Goal: Find specific page/section: Find specific page/section

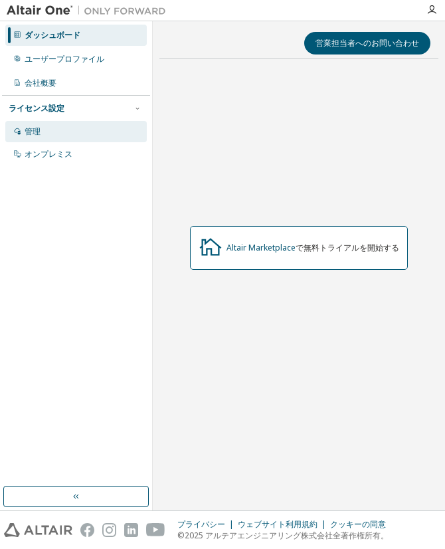
click at [55, 133] on div "管理" at bounding box center [75, 131] width 141 height 21
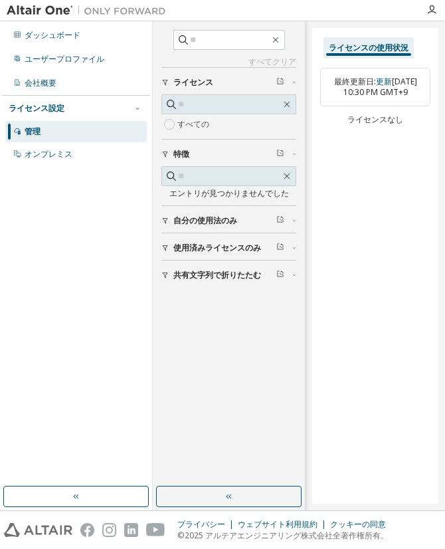
click at [247, 220] on div "自分の使用法のみ" at bounding box center [232, 220] width 119 height 11
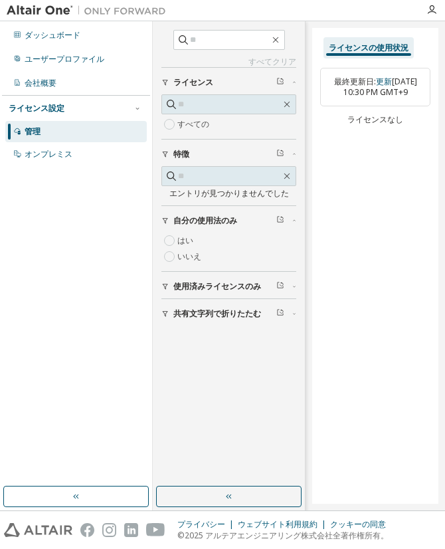
click at [294, 219] on icon "button" at bounding box center [294, 220] width 8 height 4
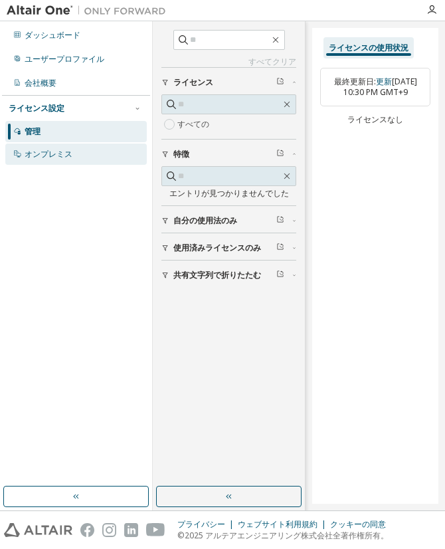
click at [64, 154] on div "オンプレミス" at bounding box center [49, 154] width 48 height 11
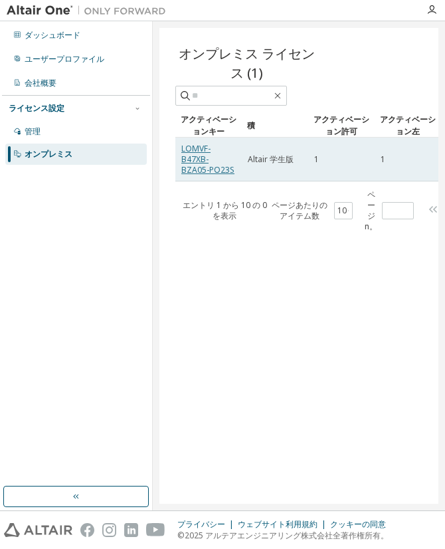
click at [185, 146] on link "LOMVF-B47XB-BZA05-PO23S" at bounding box center [207, 159] width 53 height 33
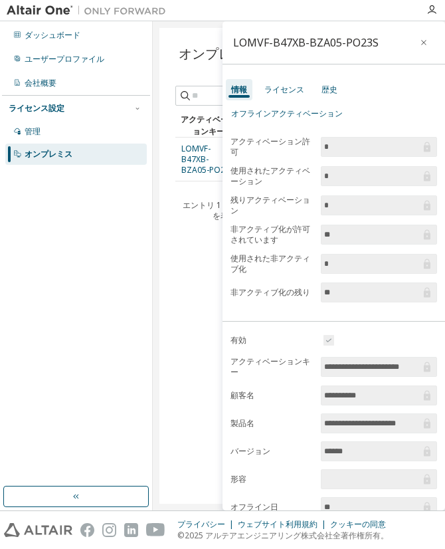
click at [193, 219] on div "エントリ 1 から 10 の 0 を表示" at bounding box center [224, 210] width 87 height 21
drag, startPoint x: 179, startPoint y: 149, endPoint x: 213, endPoint y: 171, distance: 39.8
click at [213, 171] on td "LOMVF-B47XB-BZA05-PO23S" at bounding box center [208, 159] width 66 height 44
copy link "LOMVF-B47XB-BZA05-PO23S"
click at [420, 44] on icon "button" at bounding box center [423, 42] width 9 height 11
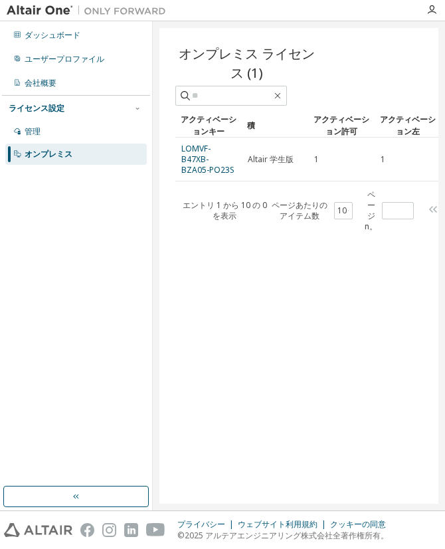
click at [301, 259] on div "オンプレミス ライセンス (1) Clear Load Save Save As Field Operator Value Select filter Sel…" at bounding box center [298, 265] width 279 height 475
click at [47, 39] on div "ダッシュボード" at bounding box center [53, 35] width 56 height 11
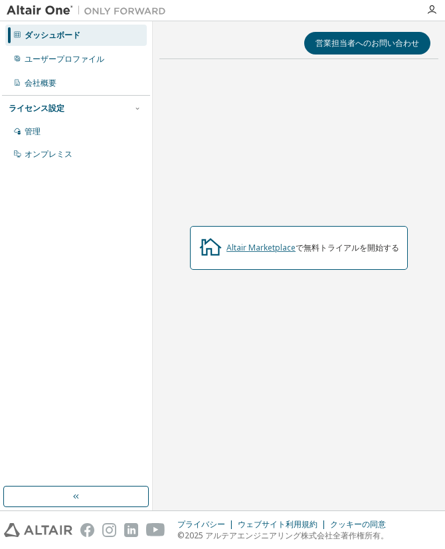
click at [269, 247] on link "Altair Marketplace" at bounding box center [260, 247] width 69 height 11
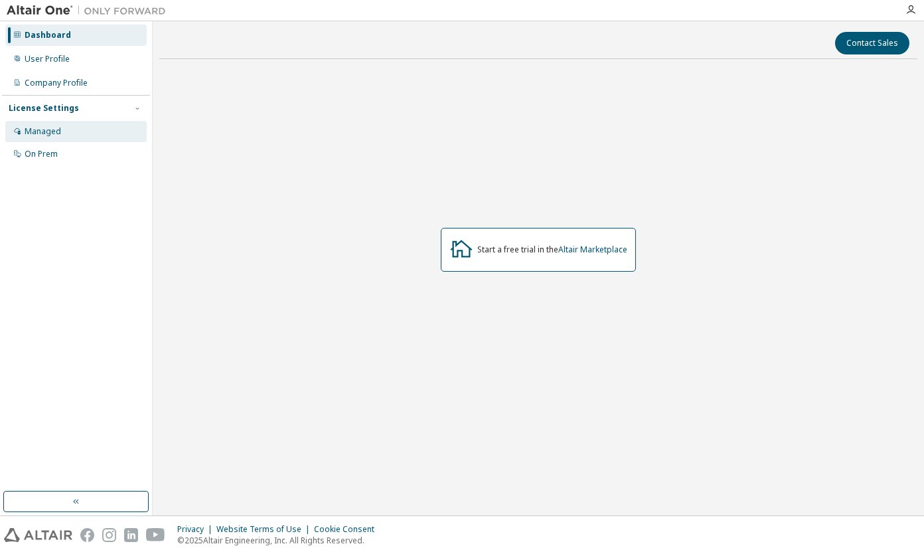
click at [63, 131] on div "Managed" at bounding box center [75, 131] width 141 height 21
